Goal: Information Seeking & Learning: Find specific page/section

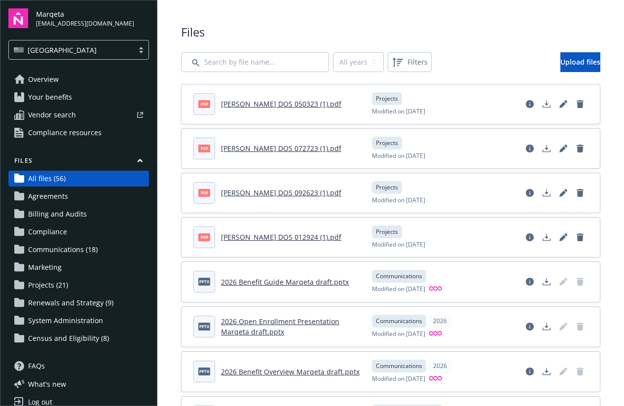
scroll to position [370, 0]
